Goal: Task Accomplishment & Management: Manage account settings

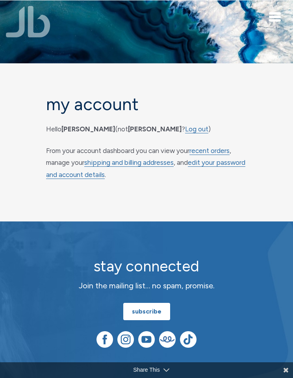
click at [229, 150] on link "recent orders" at bounding box center [209, 151] width 40 height 8
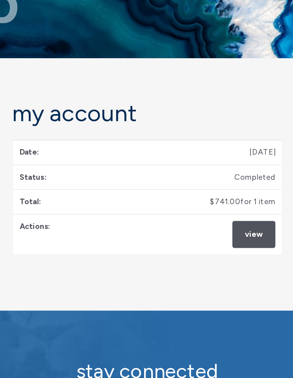
click at [209, 184] on link "View" at bounding box center [225, 194] width 32 height 20
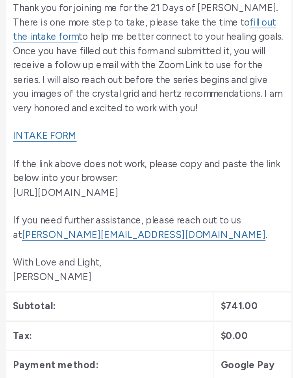
scroll to position [284, 0]
click at [52, 99] on link "INTAKE FORM" at bounding box center [74, 95] width 44 height 8
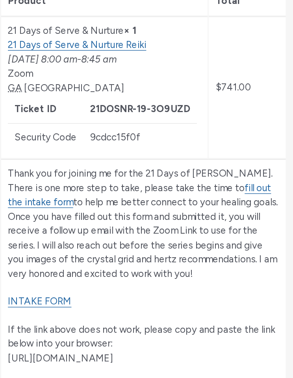
scroll to position [163, 0]
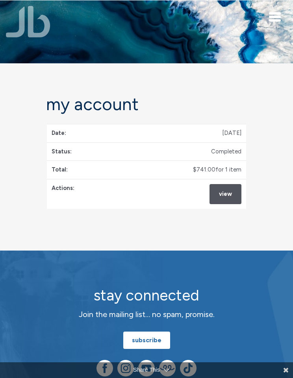
scroll to position [51, 37]
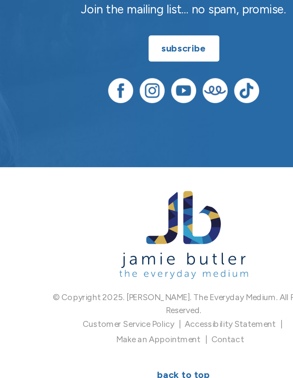
scroll to position [204, 0]
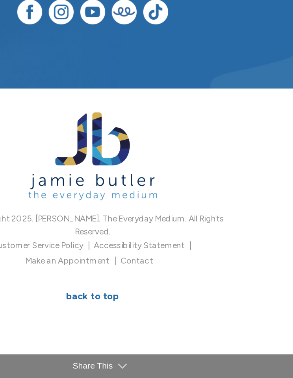
click at [120, 315] on link "BACK TO TOP" at bounding box center [146, 323] width 52 height 17
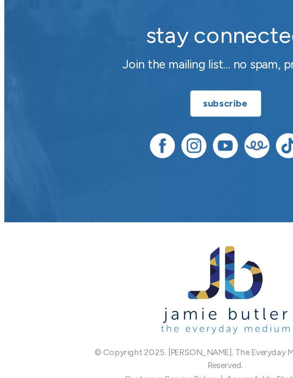
scroll to position [151, 0]
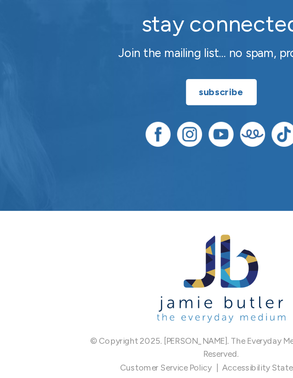
click at [143, 255] on img at bounding box center [146, 284] width 85 height 59
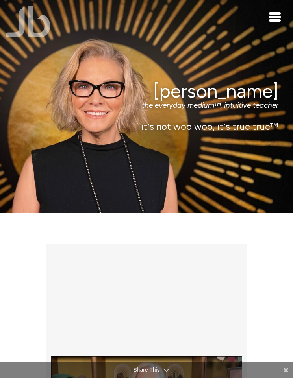
click at [273, 26] on div "Jamie Butler the everyday medium™, intuitive teacher it's not woo woo, it's tru…" at bounding box center [146, 106] width 293 height 212
click at [275, 17] on span "Toggle navigation" at bounding box center [275, 17] width 12 height 2
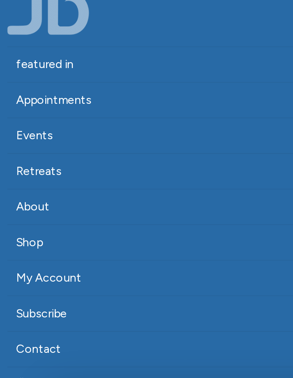
click at [39, 160] on link "My Account" at bounding box center [146, 169] width 281 height 19
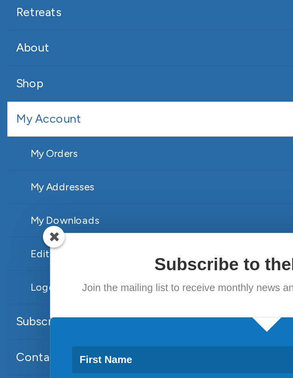
click at [32, 227] on span at bounding box center [31, 233] width 12 height 12
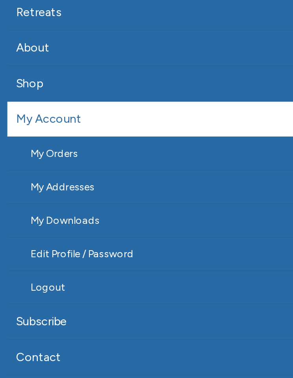
click at [86, 215] on link "My Downloads" at bounding box center [146, 224] width 281 height 18
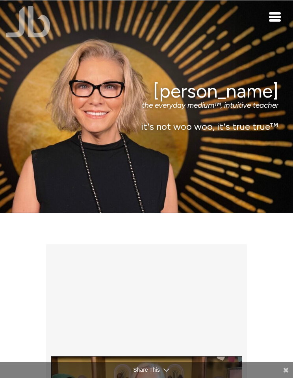
click at [264, 19] on div "[PERSON_NAME] the everyday medium™, intuitive teacher it's not woo woo, it's tr…" at bounding box center [146, 106] width 293 height 212
click at [275, 15] on div "Toggle navigation" at bounding box center [275, 16] width 12 height 9
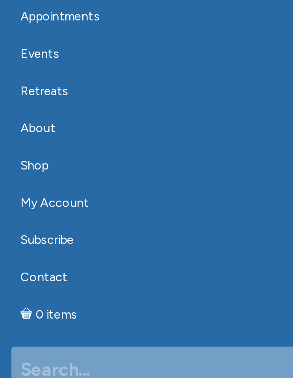
click at [39, 160] on link "My Account" at bounding box center [146, 169] width 281 height 19
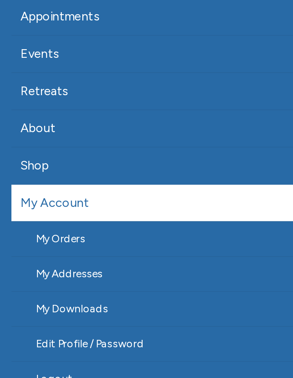
click at [50, 233] on link "Edit Profile / Password" at bounding box center [146, 242] width 281 height 18
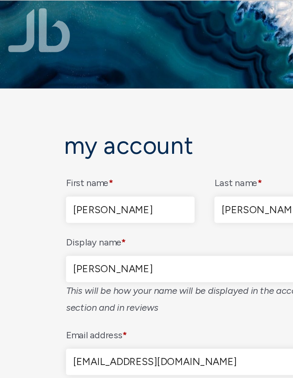
click at [50, 39] on img at bounding box center [146, 31] width 293 height 195
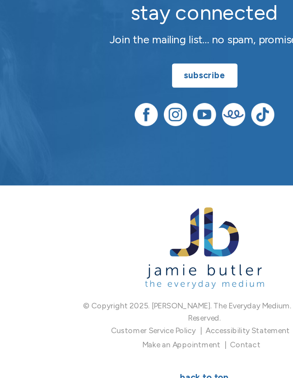
scroll to position [509, 0]
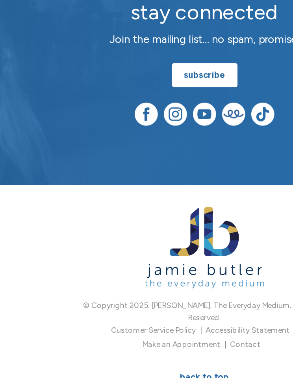
click at [105, 151] on img at bounding box center [104, 159] width 17 height 17
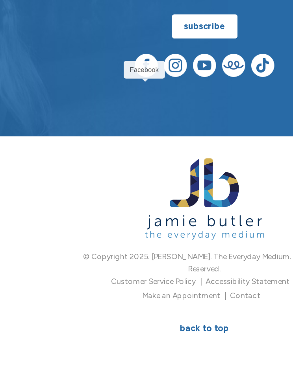
scroll to position [549, 0]
